Goal: Find specific page/section: Find specific page/section

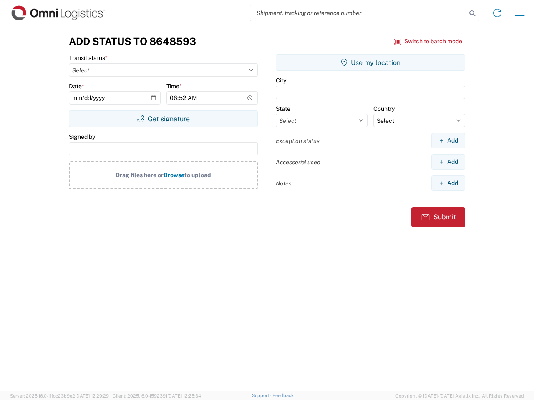
click at [358, 13] on input "search" at bounding box center [358, 13] width 216 height 16
click at [472, 13] on icon at bounding box center [472, 14] width 12 height 12
click at [497, 13] on icon at bounding box center [497, 12] width 13 height 13
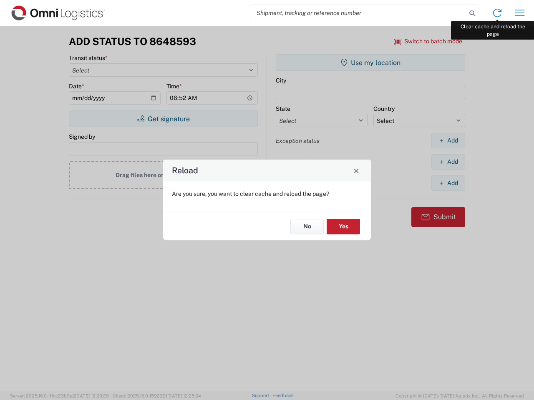
click at [520, 13] on div "Reload Are you sure, you want to clear cache and reload the page? No Yes" at bounding box center [267, 200] width 534 height 400
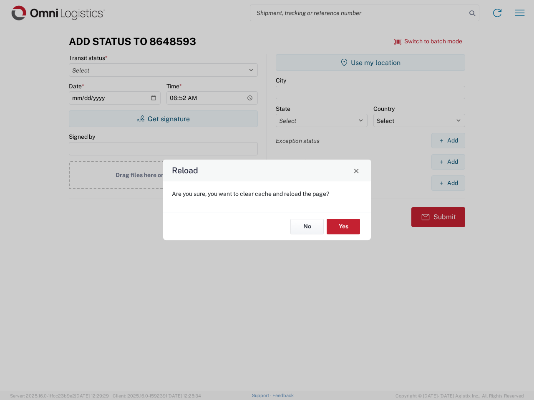
click at [428, 41] on div "Reload Are you sure, you want to clear cache and reload the page? No Yes" at bounding box center [267, 200] width 534 height 400
click at [163, 119] on div "Reload Are you sure, you want to clear cache and reload the page? No Yes" at bounding box center [267, 200] width 534 height 400
click at [370, 63] on div "Reload Are you sure, you want to clear cache and reload the page? No Yes" at bounding box center [267, 200] width 534 height 400
click at [448, 141] on div "Reload Are you sure, you want to clear cache and reload the page? No Yes" at bounding box center [267, 200] width 534 height 400
click at [448, 162] on div "Reload Are you sure, you want to clear cache and reload the page? No Yes" at bounding box center [267, 200] width 534 height 400
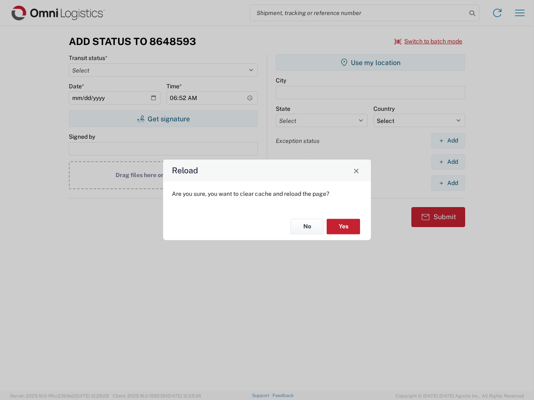
click at [448, 183] on div "Reload Are you sure, you want to clear cache and reload the page? No Yes" at bounding box center [267, 200] width 534 height 400
